Goal: Information Seeking & Learning: Understand process/instructions

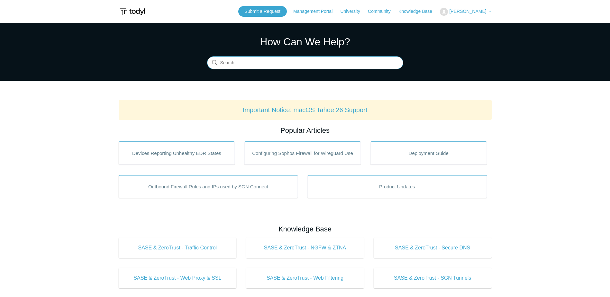
click at [291, 57] on input "Search" at bounding box center [305, 63] width 196 height 13
type input "clean install"
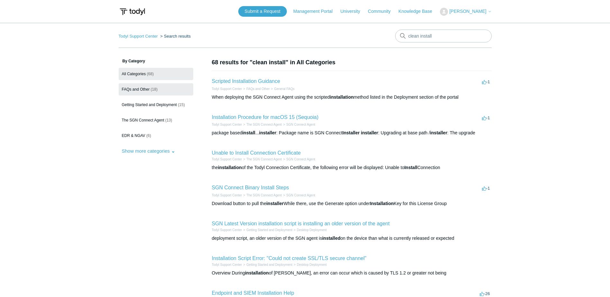
click at [144, 88] on span "FAQs and Other" at bounding box center [136, 89] width 28 height 5
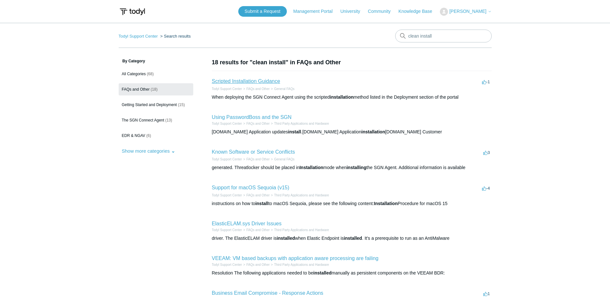
click at [250, 82] on link "Scripted Installation Guidance" at bounding box center [246, 81] width 69 height 5
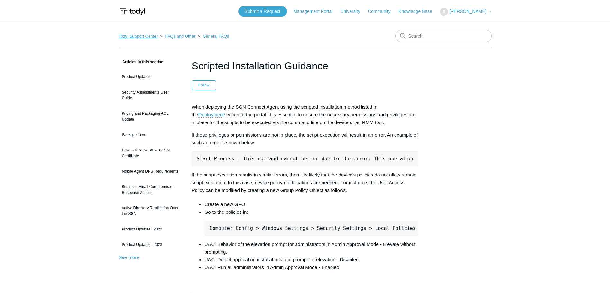
click at [146, 35] on link "Todyl Support Center" at bounding box center [138, 36] width 39 height 5
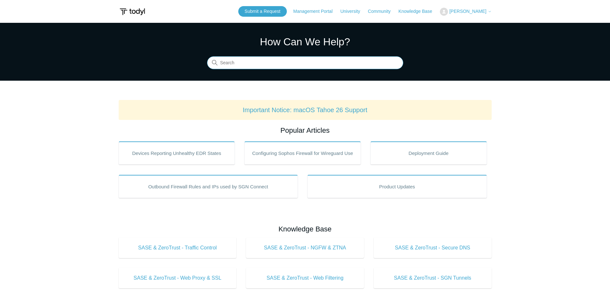
click at [306, 65] on input "Search" at bounding box center [305, 63] width 196 height 13
type input "manual ermoval"
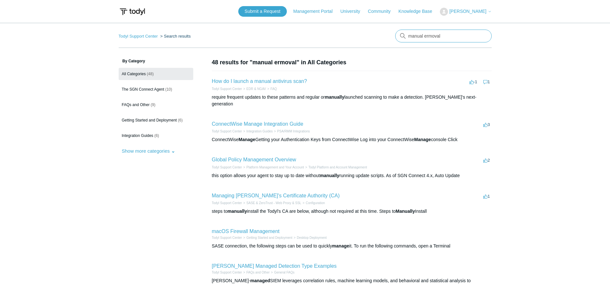
click at [482, 35] on input "manual ermoval" at bounding box center [444, 36] width 97 height 13
click at [462, 36] on input "Search" at bounding box center [444, 36] width 97 height 13
type input "manual"
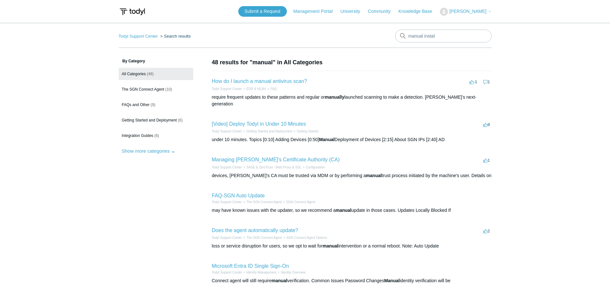
type input "manual install"
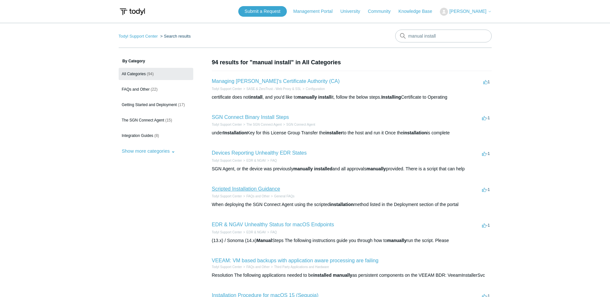
click at [273, 189] on link "Scripted Installation Guidance" at bounding box center [246, 188] width 69 height 5
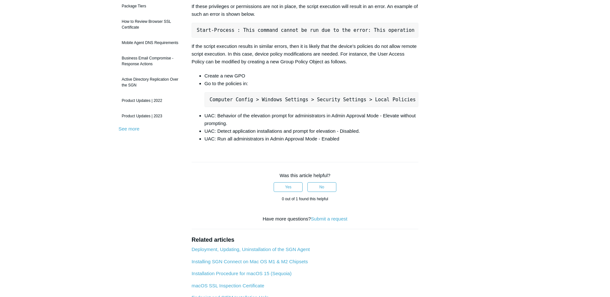
scroll to position [161, 0]
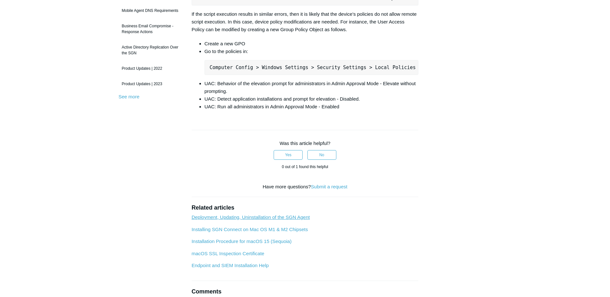
click at [280, 220] on link "Deployment, Updating, Uninstallation of the SGN Agent" at bounding box center [251, 217] width 118 height 5
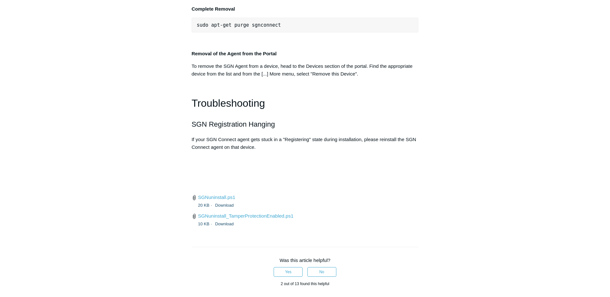
scroll to position [1388, 0]
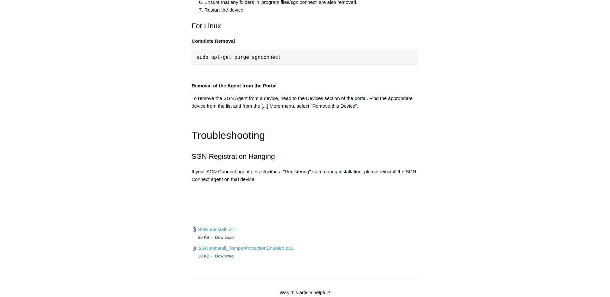
scroll to position [1388, 0]
